Goal: Information Seeking & Learning: Learn about a topic

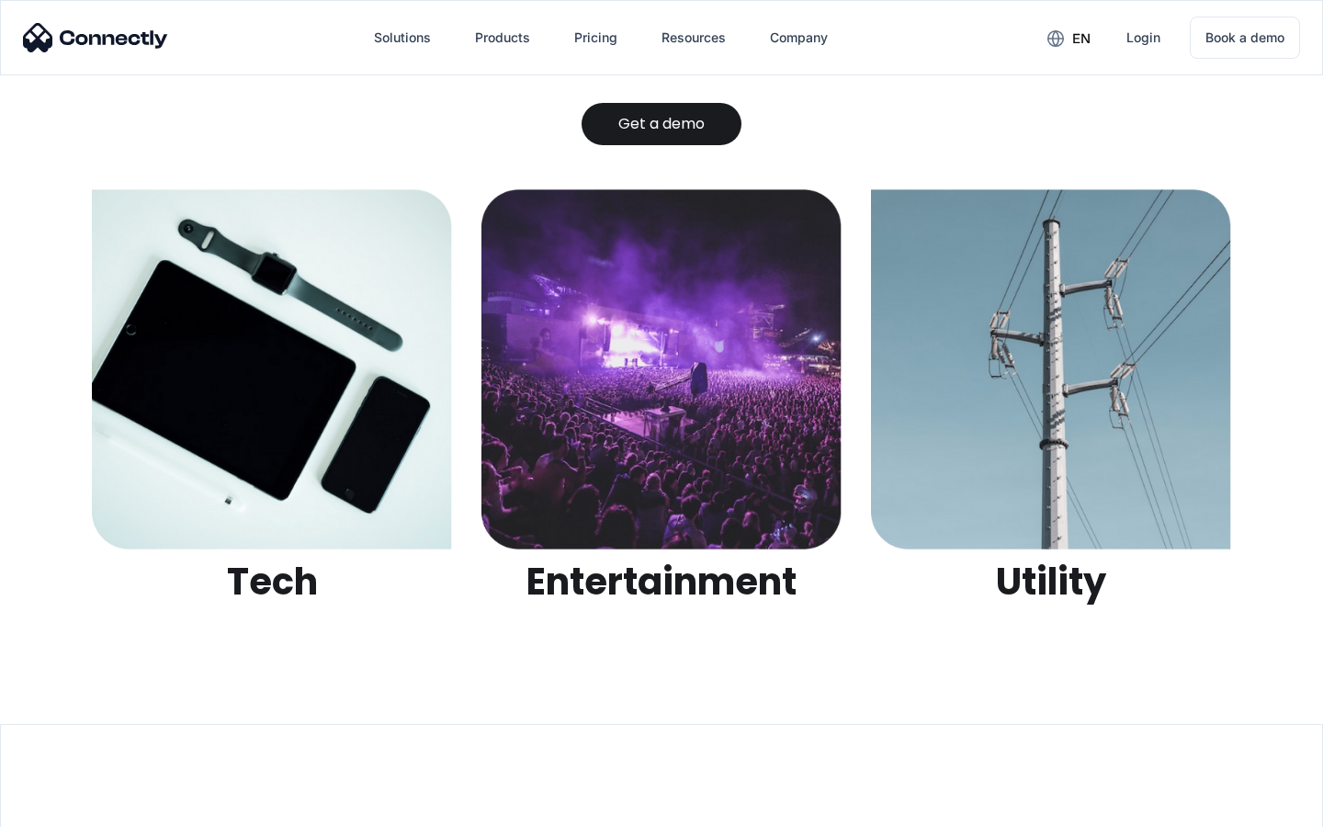
scroll to position [5795, 0]
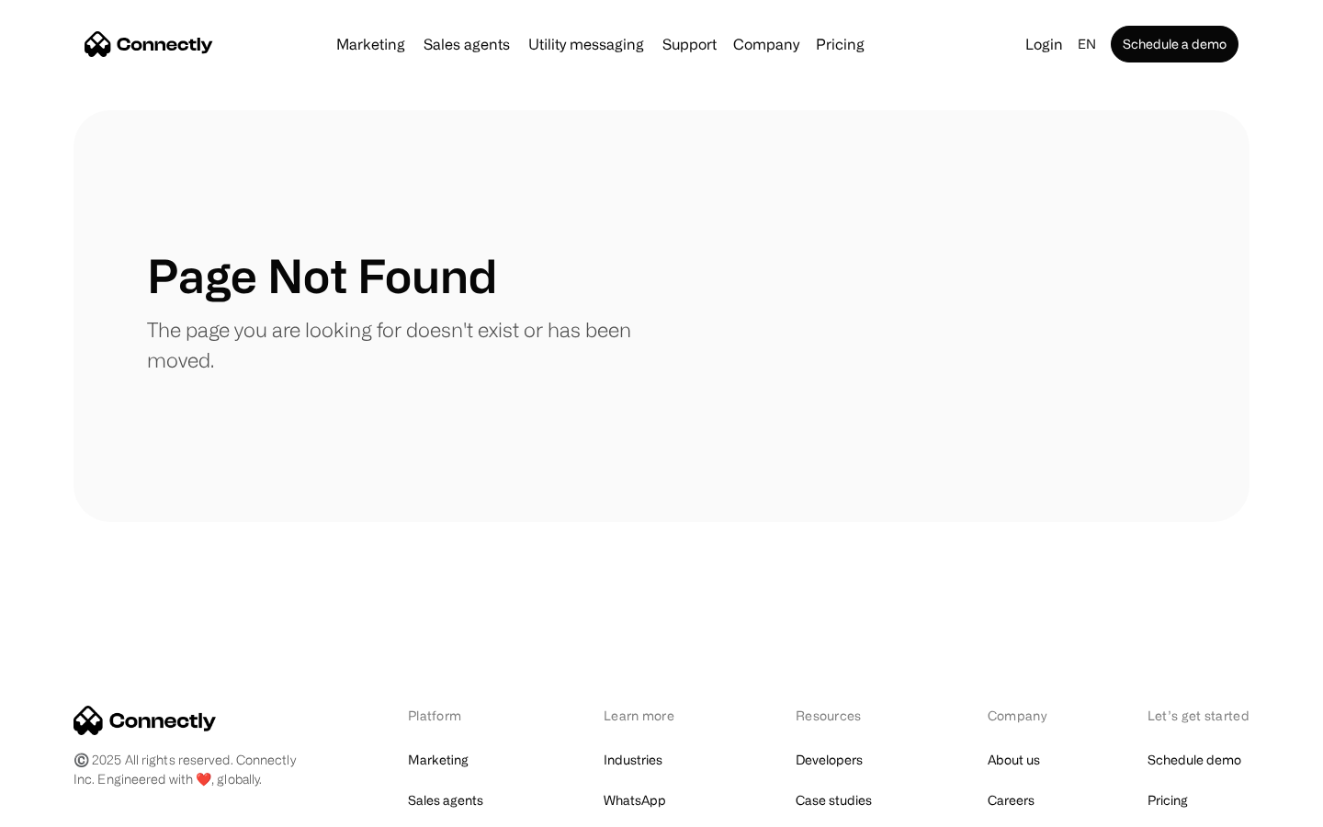
scroll to position [335, 0]
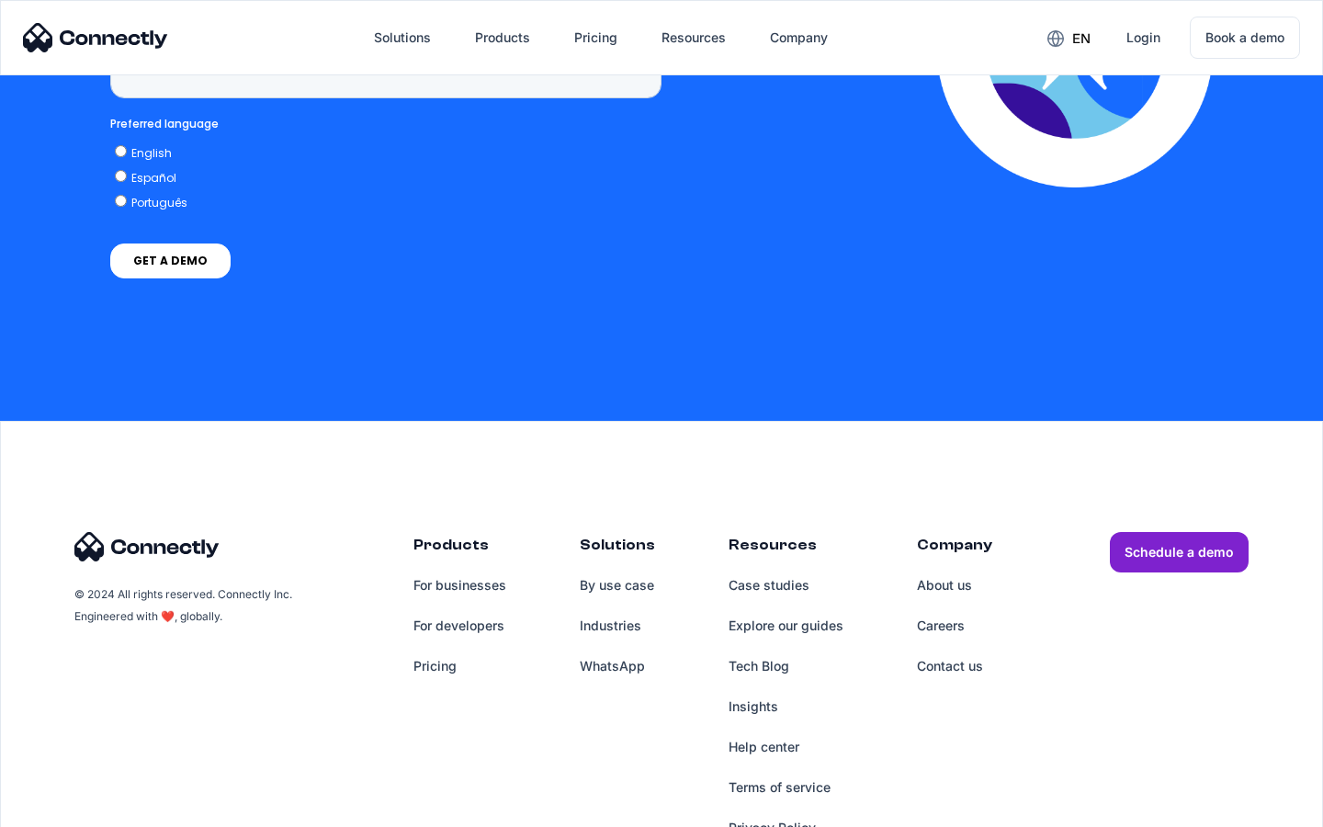
scroll to position [5357, 0]
